Goal: Find specific page/section: Find specific page/section

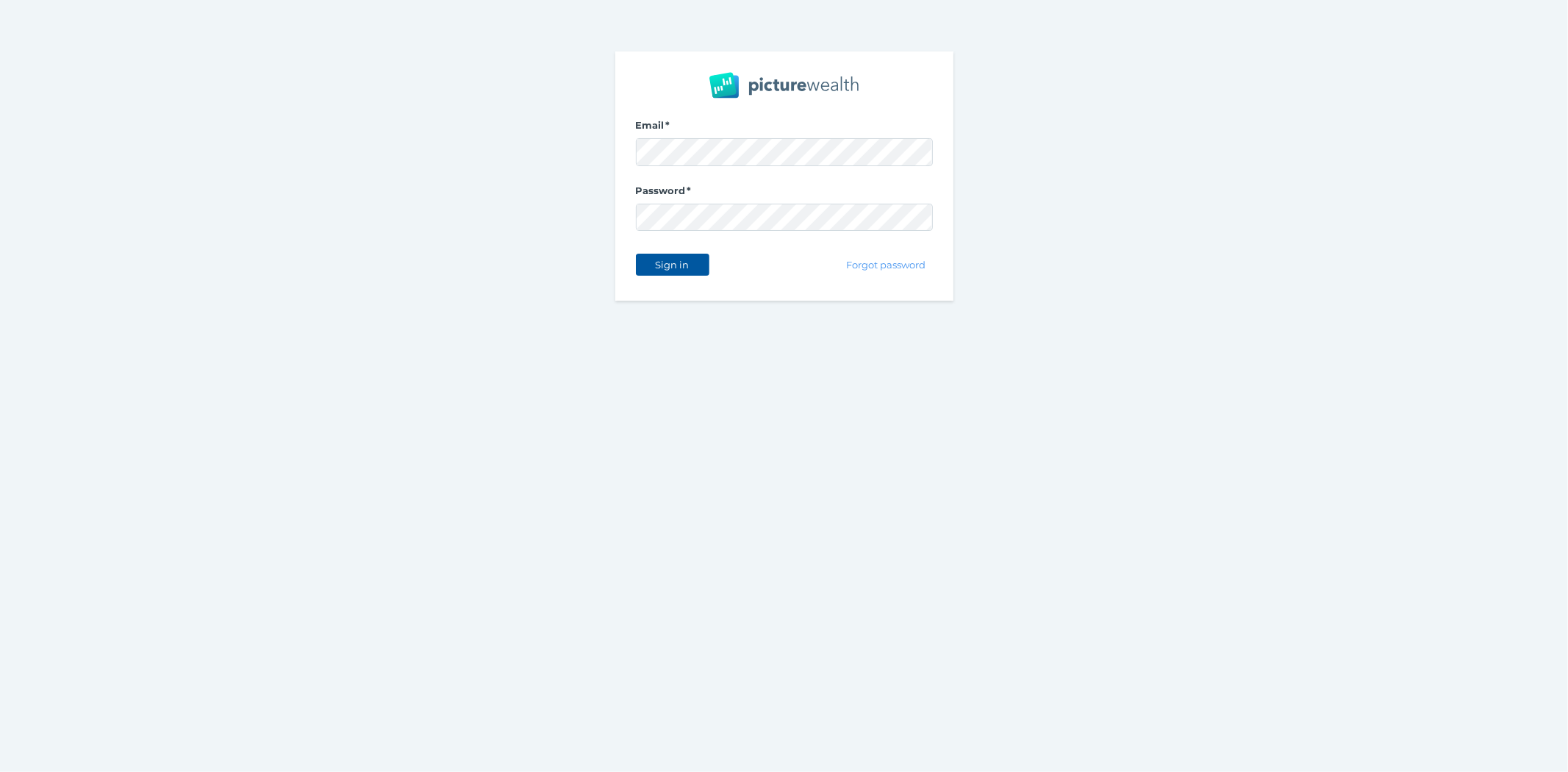
click at [654, 259] on span "Sign in" at bounding box center [672, 264] width 46 height 12
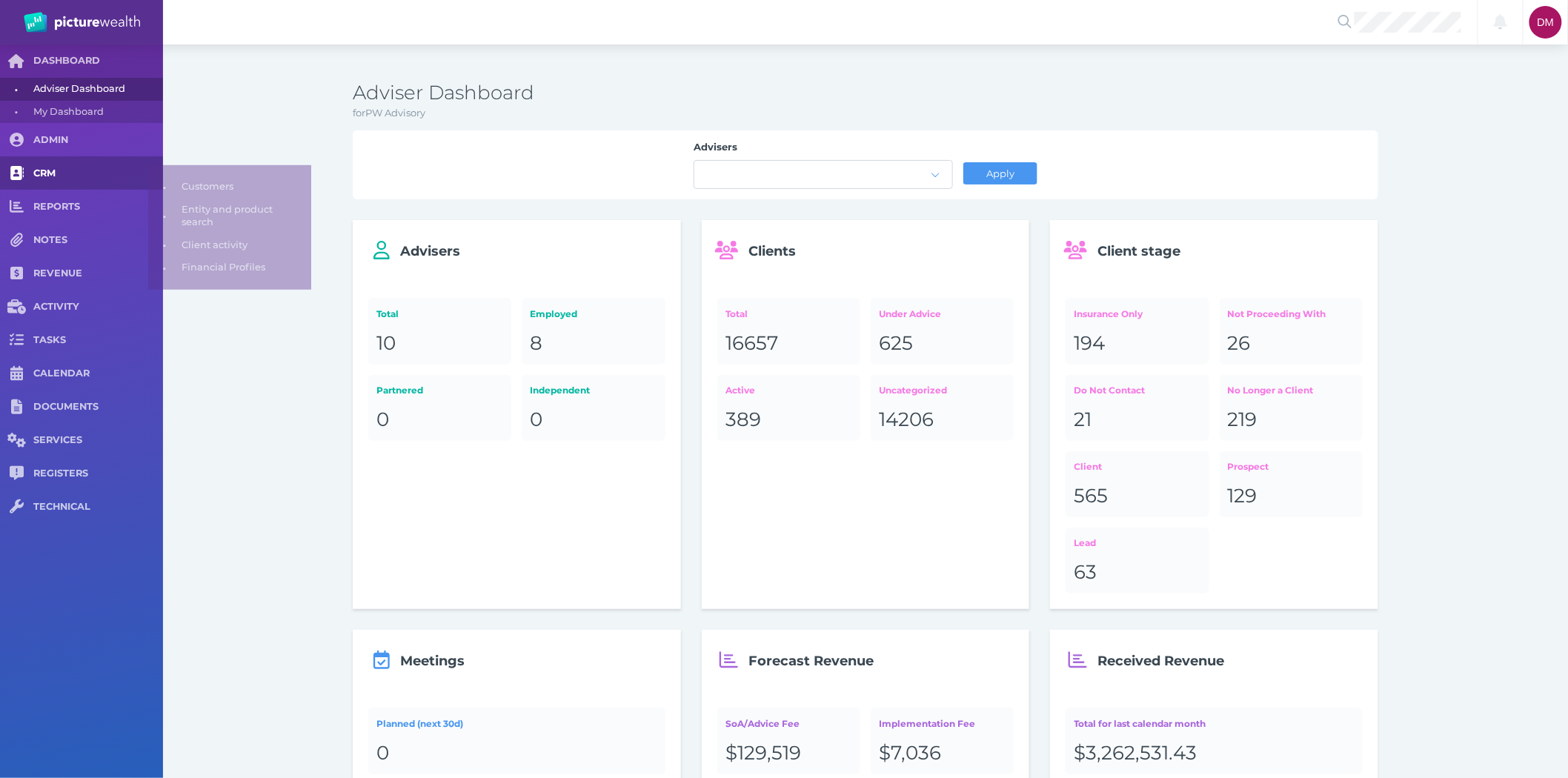
click at [26, 176] on span at bounding box center [16, 173] width 33 height 33
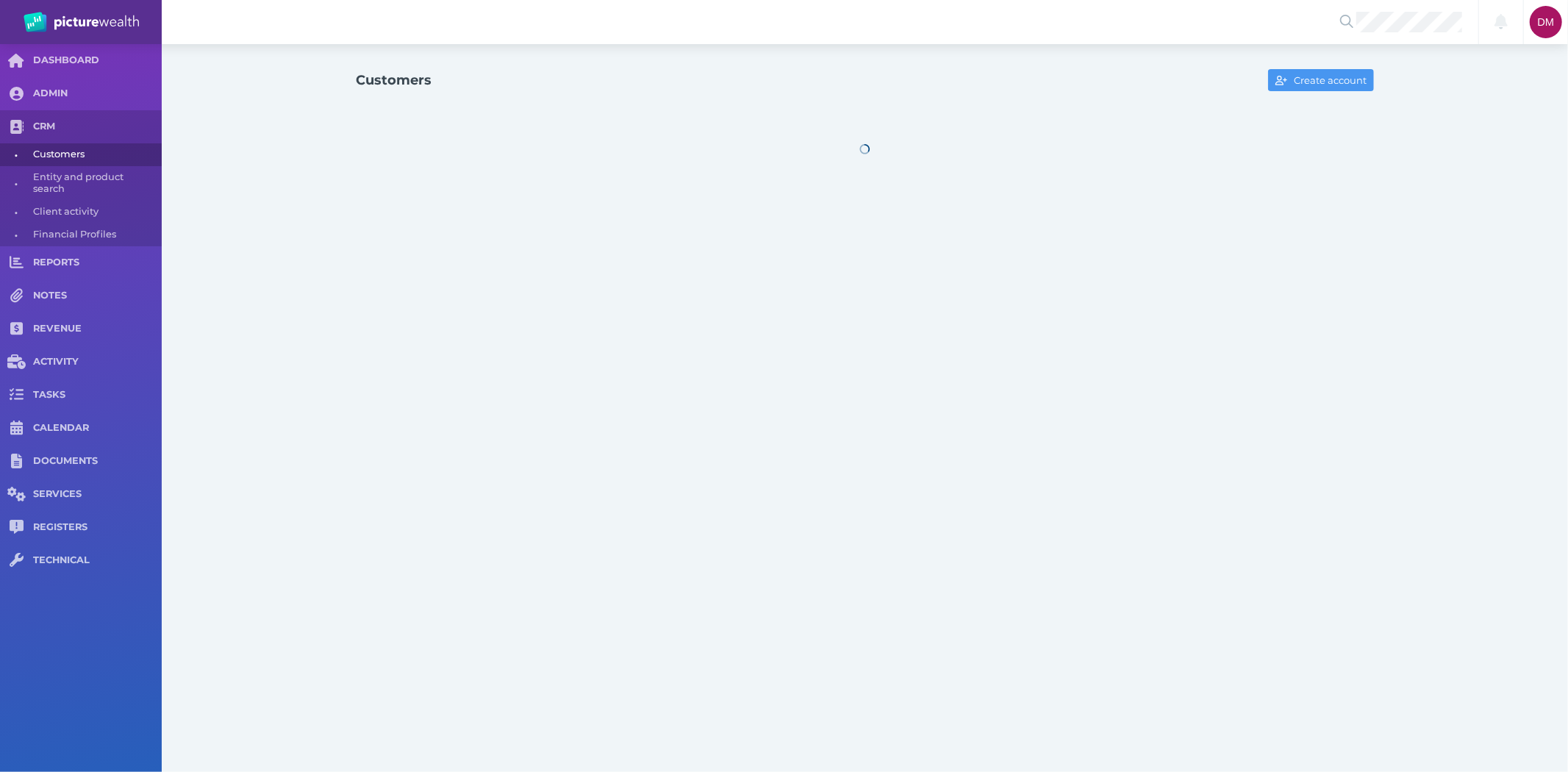
select select "25"
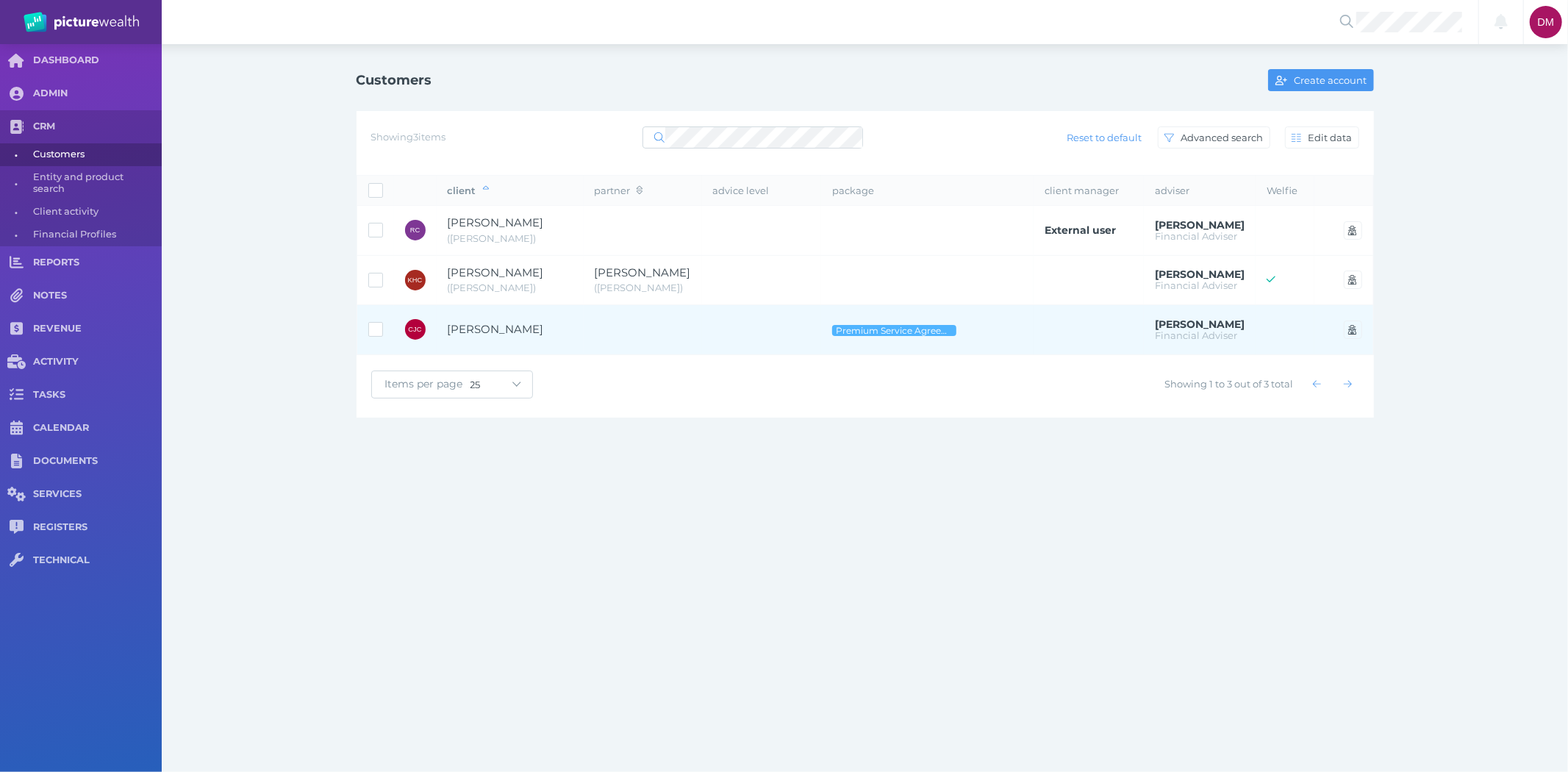
click at [494, 327] on span "[PERSON_NAME]" at bounding box center [496, 329] width 96 height 14
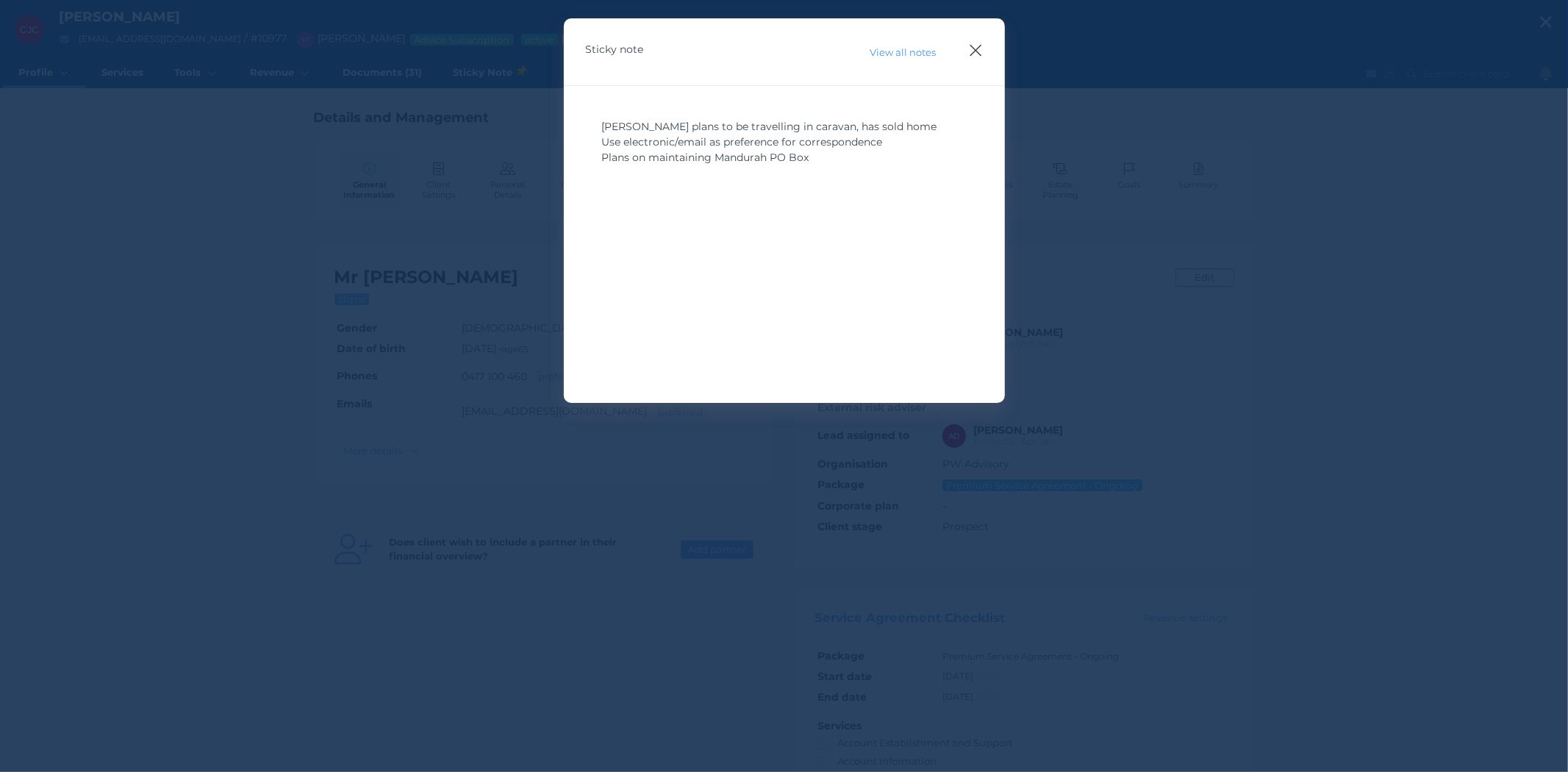
click at [978, 49] on icon "button" at bounding box center [976, 50] width 14 height 19
